Goal: Information Seeking & Learning: Learn about a topic

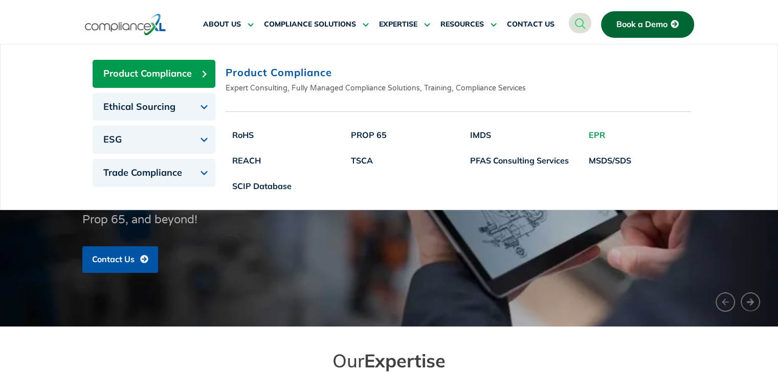
click at [591, 135] on link "EPR" at bounding box center [610, 135] width 56 height 26
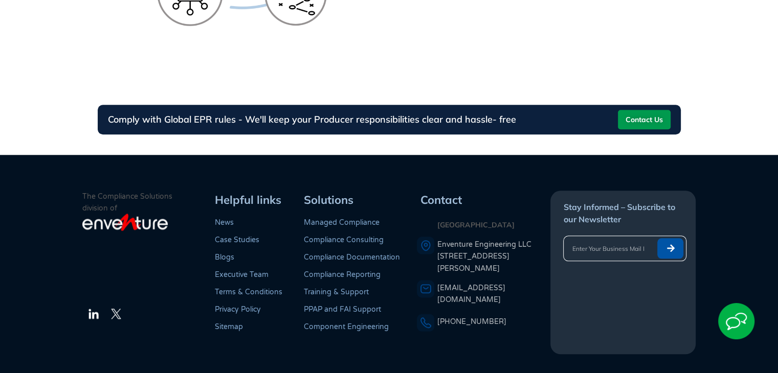
scroll to position [962, 0]
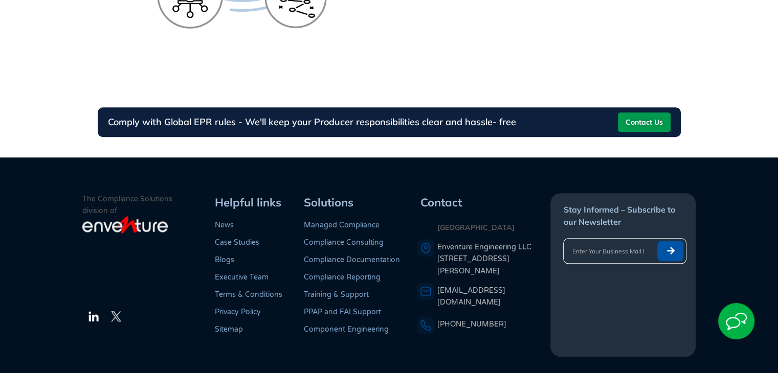
click at [223, 243] on link "Case Studies" at bounding box center [237, 242] width 44 height 9
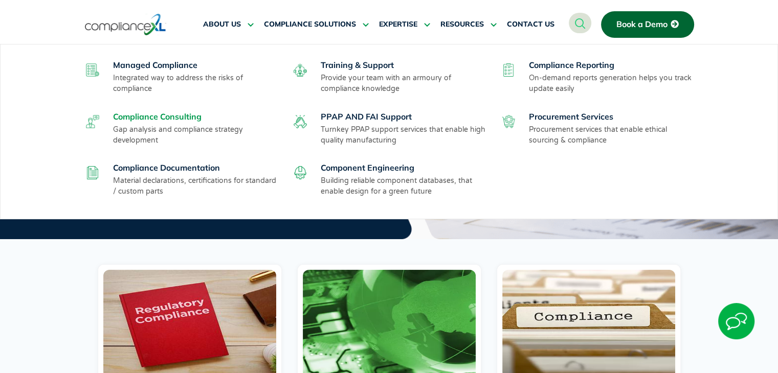
click at [145, 115] on link "Compliance Consulting" at bounding box center [157, 116] width 88 height 10
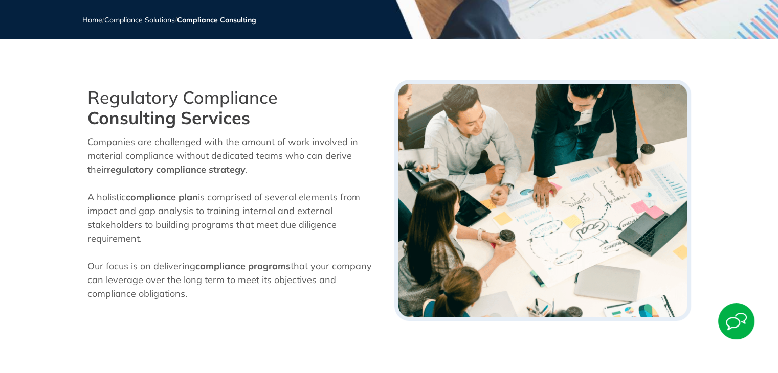
scroll to position [205, 0]
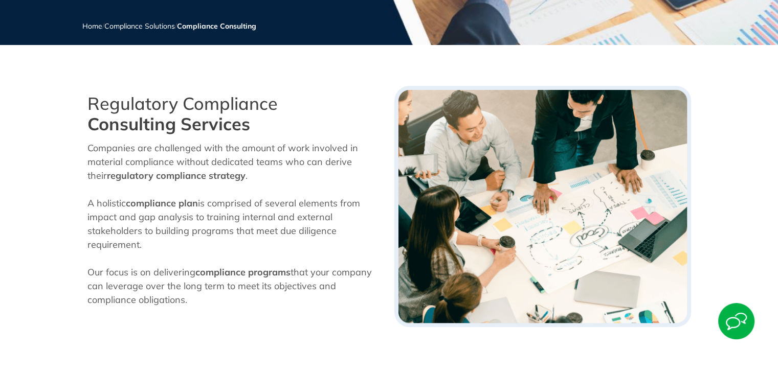
drag, startPoint x: 223, startPoint y: 242, endPoint x: 49, endPoint y: 148, distance: 198.2
click at [49, 148] on section "Regulatory Compliance Consulting Services Companies are challenged with the amo…" at bounding box center [389, 207] width 778 height 252
drag, startPoint x: 190, startPoint y: 302, endPoint x: 70, endPoint y: 107, distance: 229.4
click at [70, 107] on section "Regulatory Compliance Consulting Services Companies are challenged with the amo…" at bounding box center [389, 207] width 778 height 252
click at [255, 305] on p "Our focus is on delivering compliance programs that your company can leverage o…" at bounding box center [235, 285] width 297 height 41
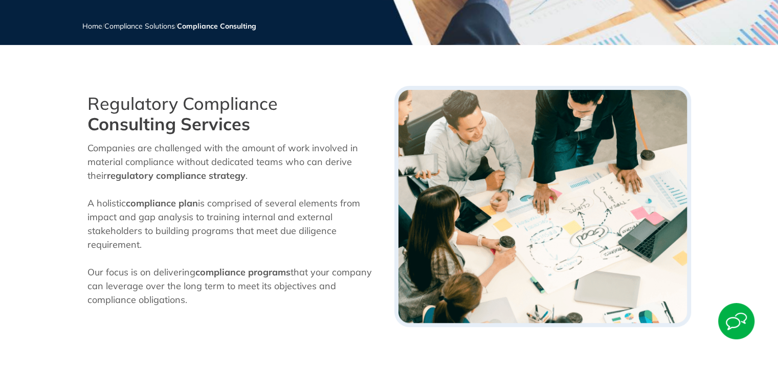
click at [259, 290] on span "that your company can leverage over the long term to meet its objectives and co…" at bounding box center [229, 285] width 284 height 39
click at [312, 297] on p "Our focus is on delivering compliance programs that your company can leverage o…" at bounding box center [235, 285] width 297 height 41
click at [287, 240] on p "Companies are challenged with the amount of work involved in material complianc…" at bounding box center [235, 196] width 297 height 110
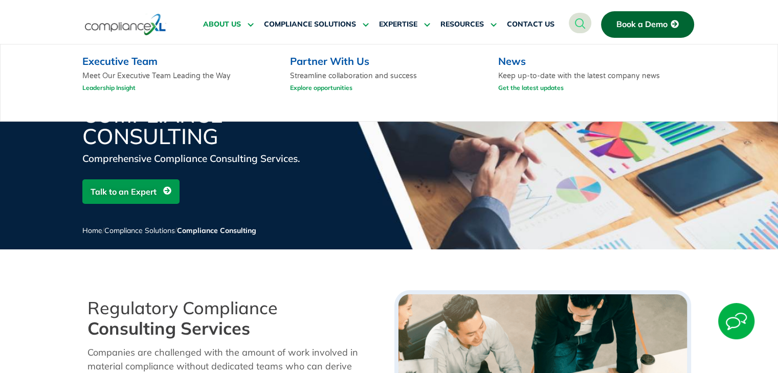
click at [225, 26] on span "ABOUT US" at bounding box center [222, 24] width 38 height 9
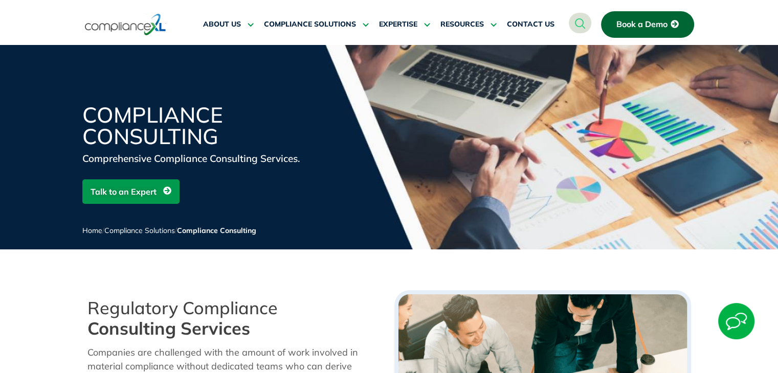
click at [7, 22] on section "ABOUT US Executive Team Meet Our Executive Team Leading the Way Leadership Insi…" at bounding box center [389, 19] width 778 height 38
drag, startPoint x: 7, startPoint y: 22, endPoint x: 11, endPoint y: 15, distance: 8.5
click at [9, 16] on section "ABOUT US Executive Team Meet Our Executive Team Leading the Way Leadership Insi…" at bounding box center [389, 19] width 778 height 38
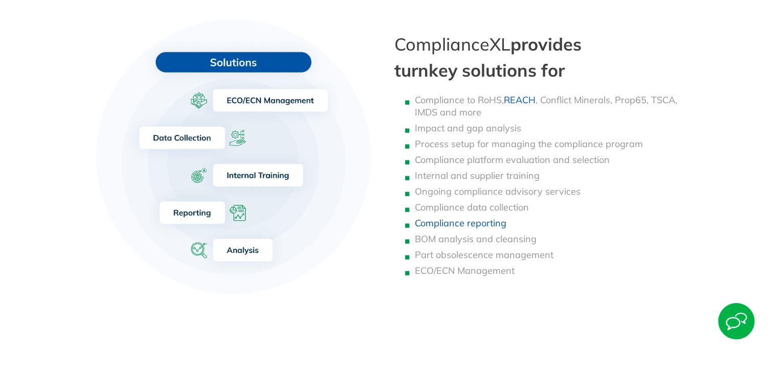
scroll to position [869, 0]
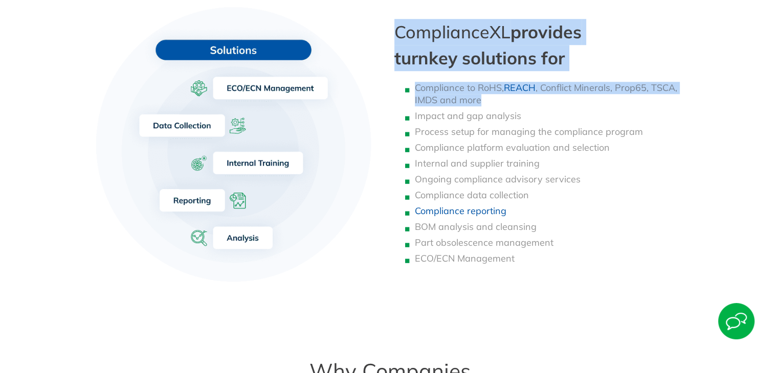
drag, startPoint x: 558, startPoint y: 103, endPoint x: 397, endPoint y: 32, distance: 176.4
click at [395, 32] on div "ComplianceXL provides turnkey solutions for Compliance to RoHS, REACH , Conflic…" at bounding box center [542, 146] width 307 height 312
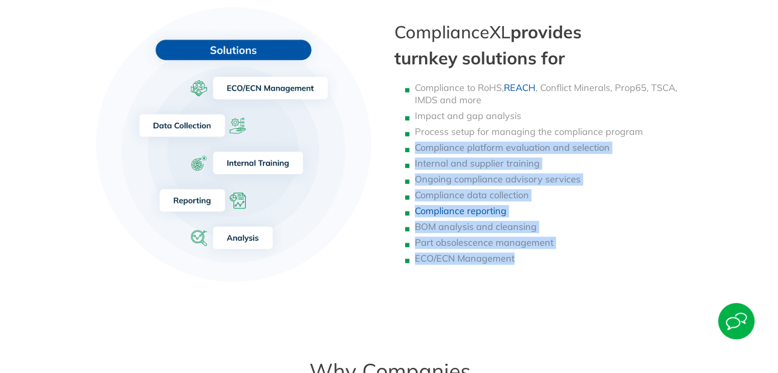
drag, startPoint x: 598, startPoint y: 272, endPoint x: 704, endPoint y: 122, distance: 183.1
click at [704, 122] on section "ComplianceXL provides turnkey solutions for Compliance to RoHS, REACH , Conflic…" at bounding box center [389, 146] width 778 height 312
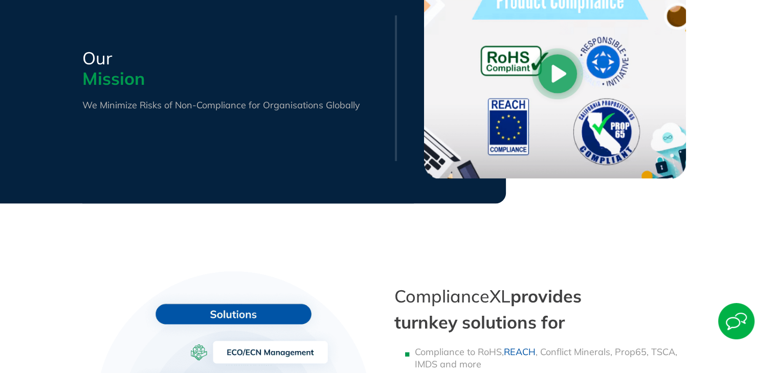
scroll to position [799, 0]
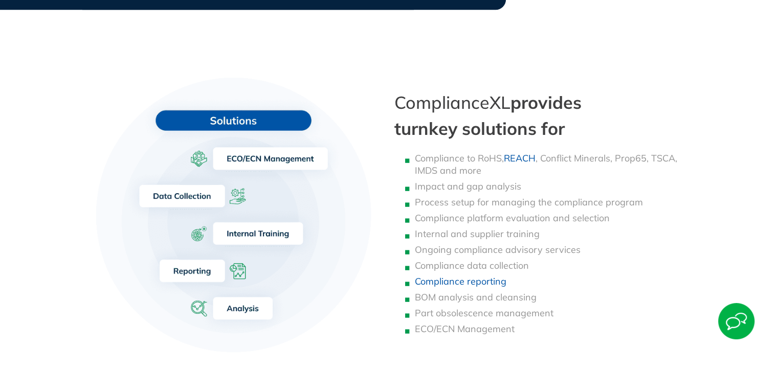
click at [429, 196] on li "Process setup for managing the compliance program" at bounding box center [553, 202] width 276 height 12
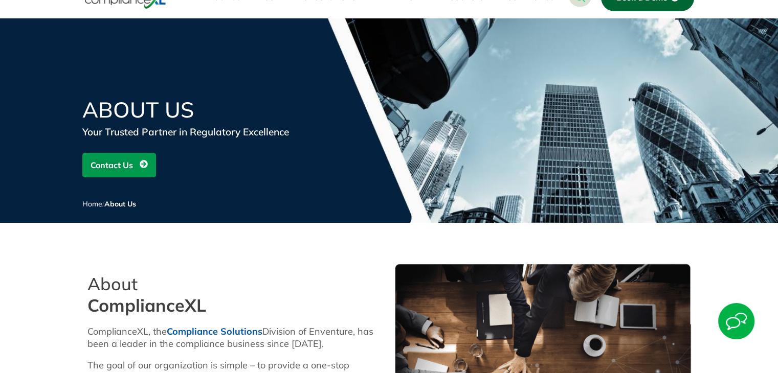
scroll to position [0, 0]
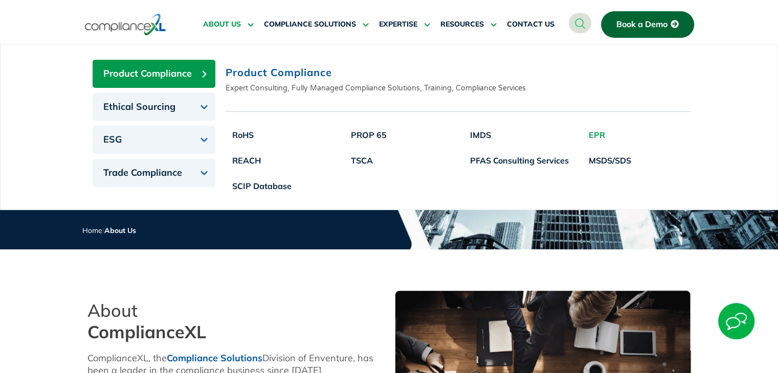
click at [599, 133] on link "EPR" at bounding box center [610, 135] width 56 height 26
